Goal: Information Seeking & Learning: Learn about a topic

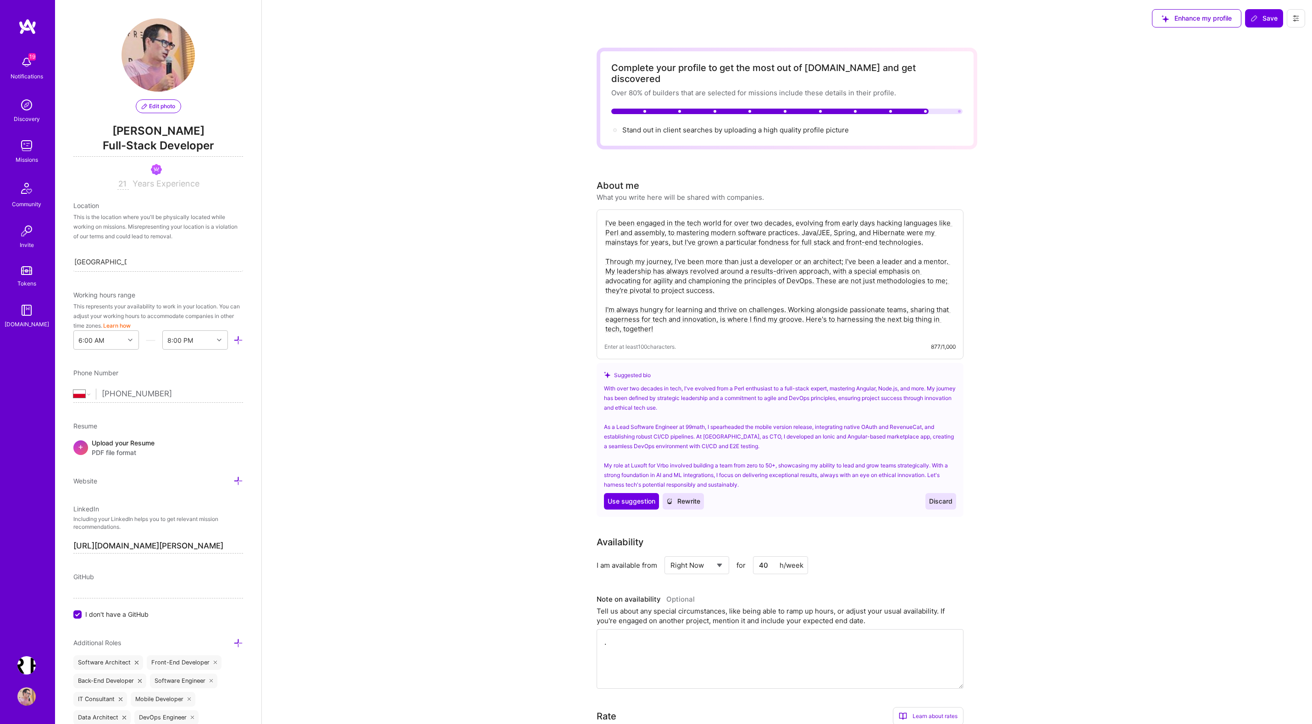
select select "PL"
select select "Right Now"
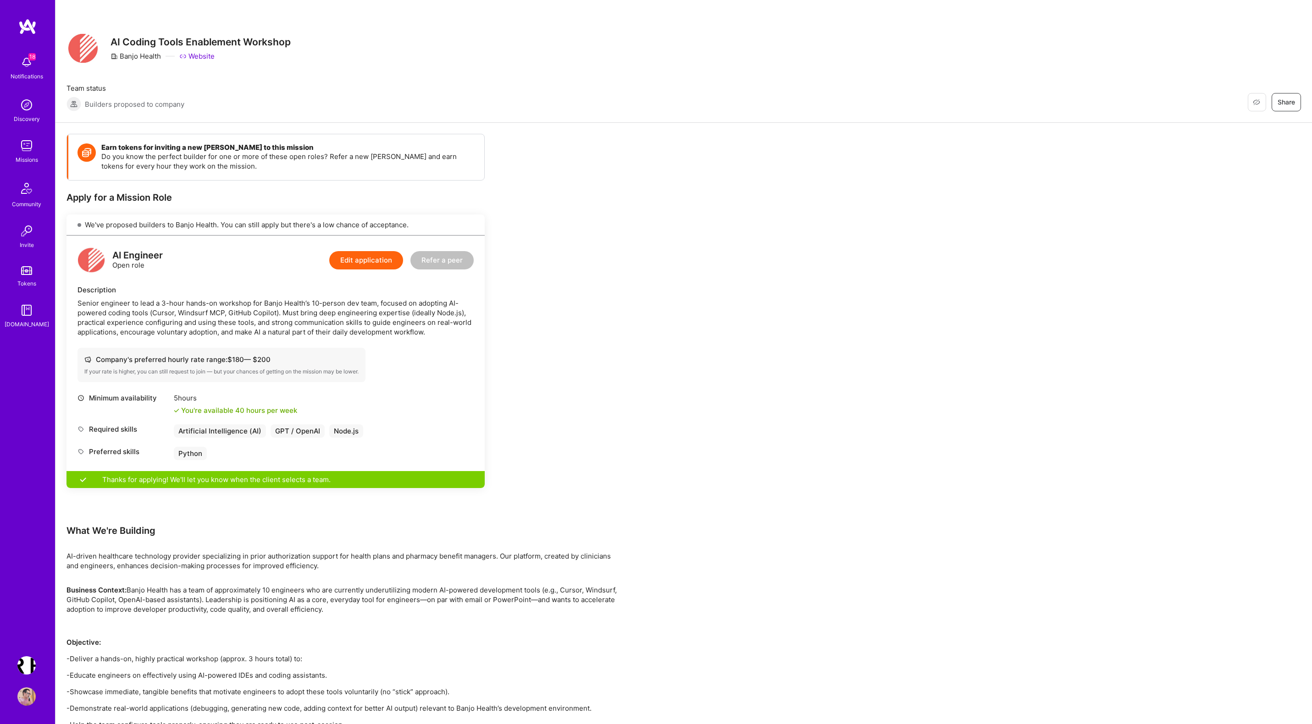
click at [29, 58] on span "18" at bounding box center [31, 56] width 7 height 7
click at [391, 93] on div "18 18 Notifications Discovery Missions Community Invite Tokens A.Guide Terr.ai:…" at bounding box center [656, 525] width 1312 height 1051
